Goal: Task Accomplishment & Management: Manage account settings

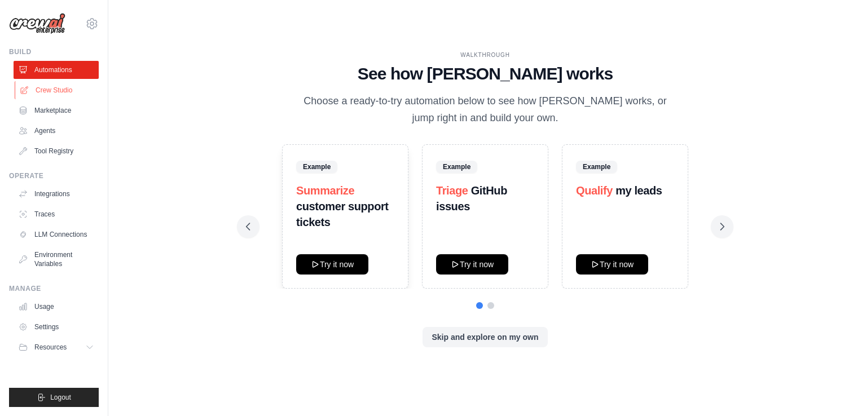
click at [56, 94] on link "Crew Studio" at bounding box center [57, 90] width 85 height 18
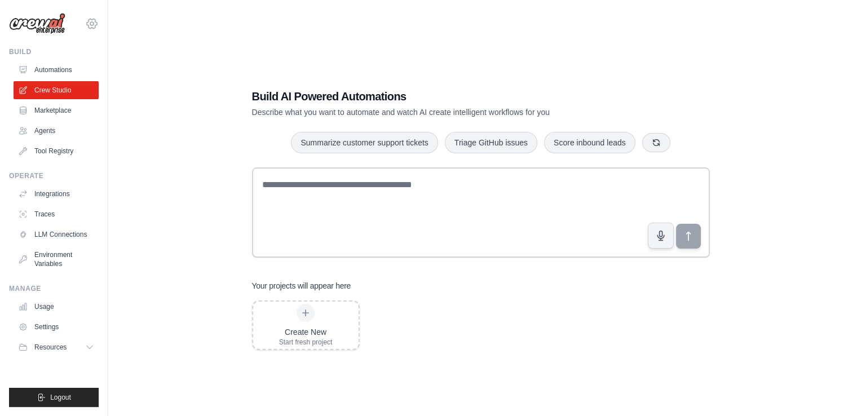
click at [91, 22] on icon at bounding box center [91, 23] width 3 height 3
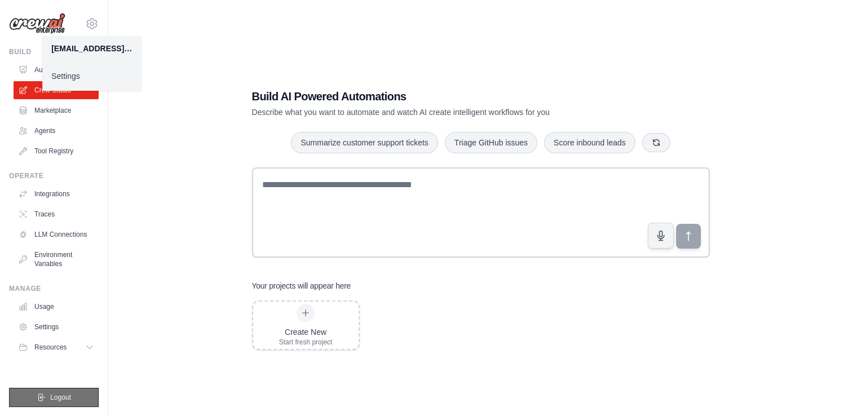
click at [30, 403] on button "Logout" at bounding box center [54, 397] width 90 height 19
